Goal: Task Accomplishment & Management: Manage account settings

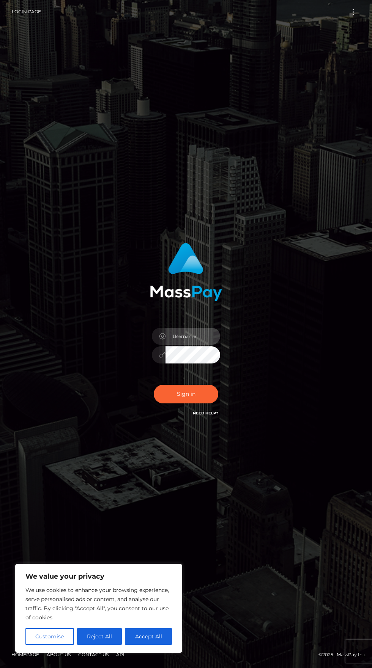
click at [196, 345] on input "text" at bounding box center [193, 336] width 55 height 17
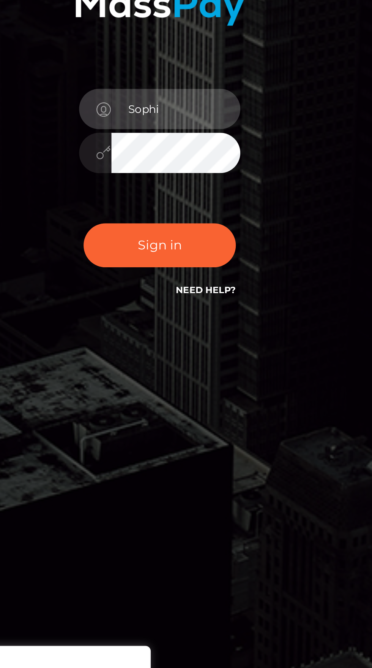
type input "[EMAIL_ADDRESS][DOMAIN_NAME]"
click at [181, 345] on input "[EMAIL_ADDRESS][DOMAIN_NAME]" at bounding box center [193, 336] width 55 height 17
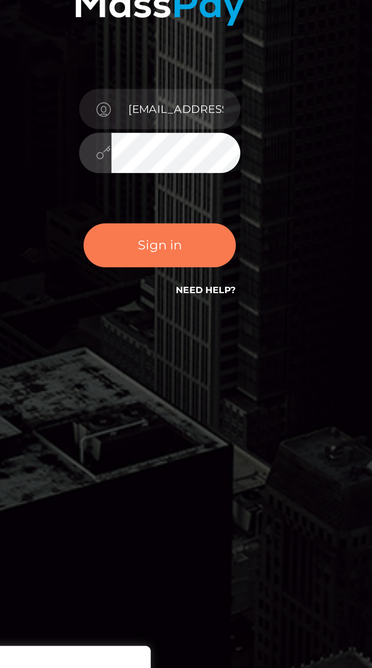
click at [173, 403] on button "Sign in" at bounding box center [186, 394] width 65 height 19
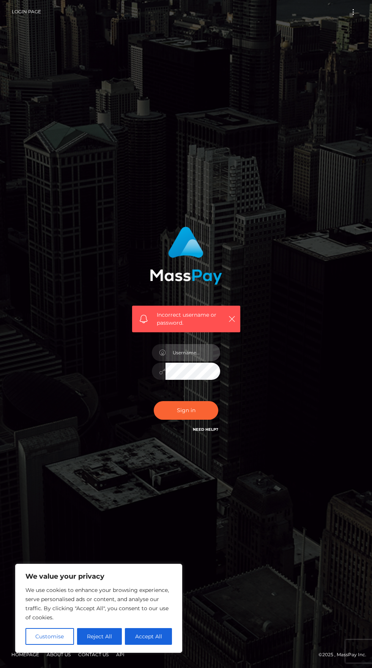
click at [201, 361] on input "text" at bounding box center [193, 352] width 55 height 17
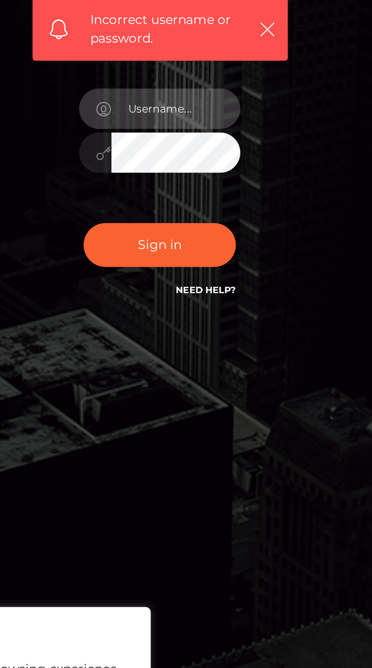
type input "[EMAIL_ADDRESS][DOMAIN_NAME]"
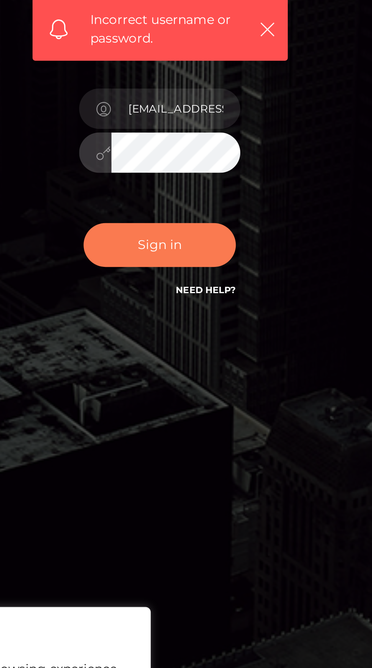
click at [178, 420] on button "Sign in" at bounding box center [186, 410] width 65 height 19
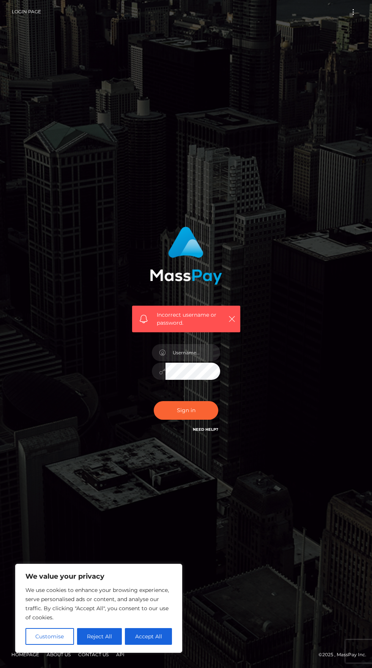
click at [209, 432] on link "Need Help?" at bounding box center [205, 429] width 25 height 5
